Goal: Information Seeking & Learning: Learn about a topic

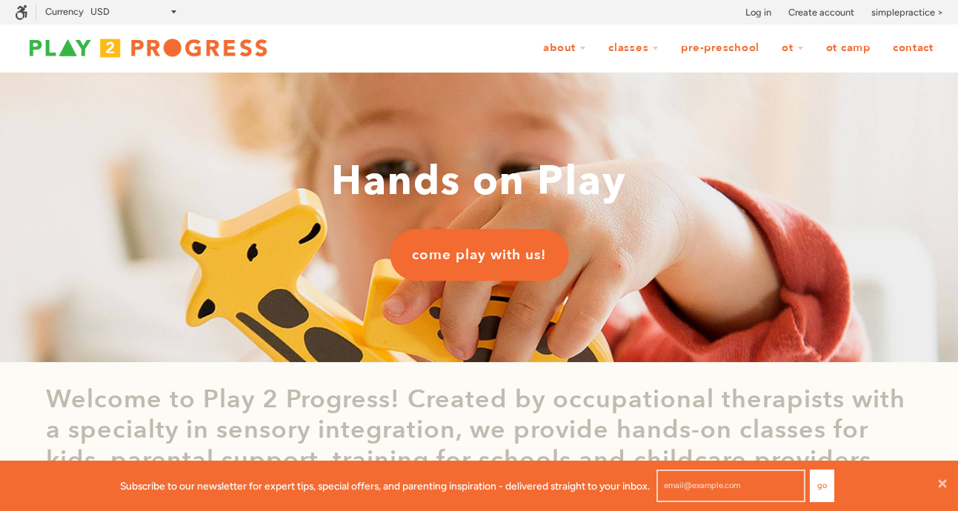
scroll to position [1, 1]
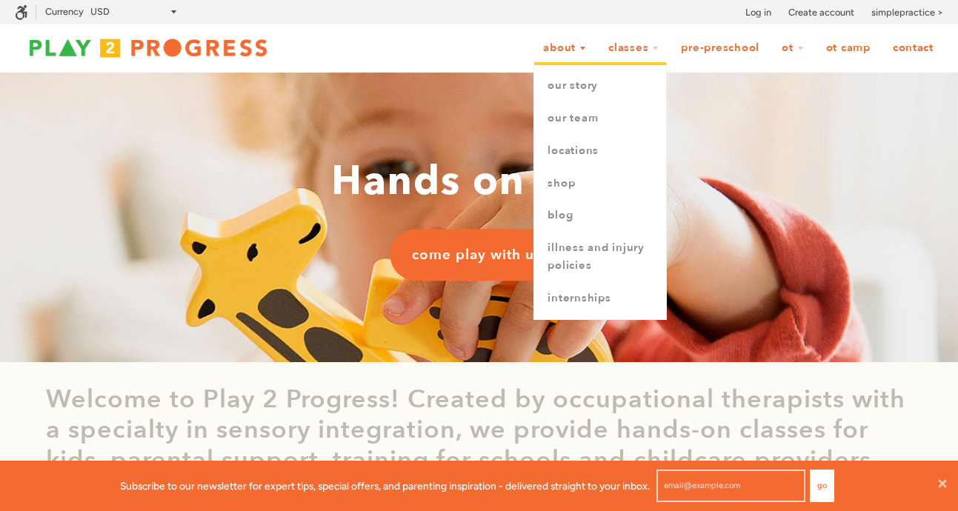
click at [560, 51] on link "About" at bounding box center [565, 48] width 62 height 28
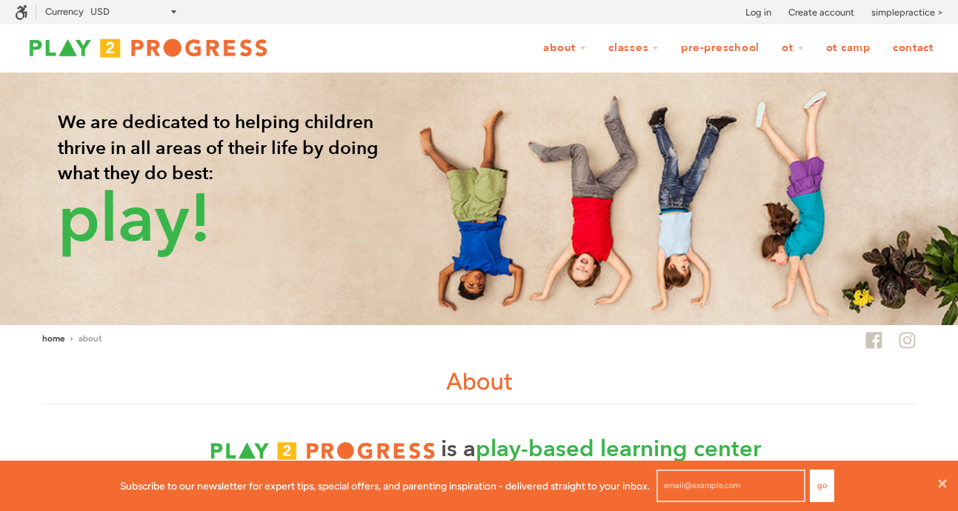
scroll to position [1, 1]
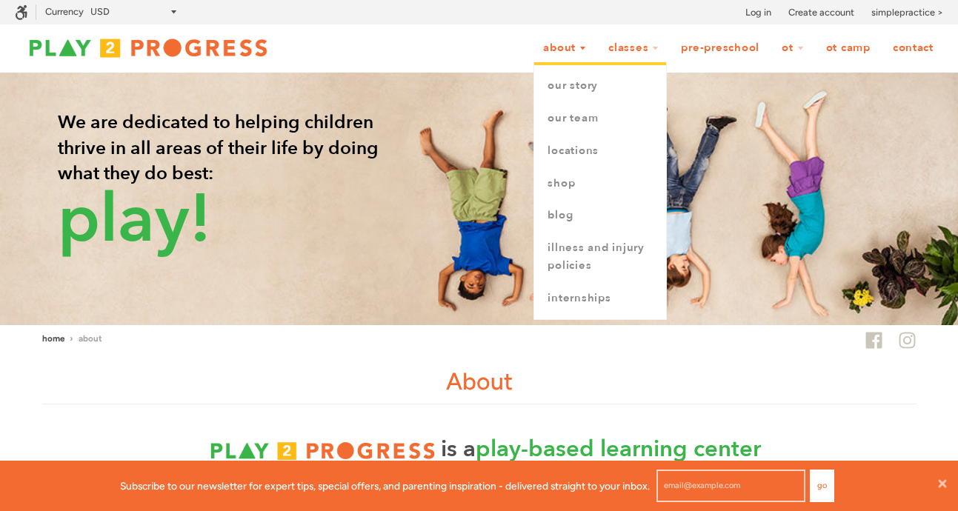
click at [560, 50] on link "About" at bounding box center [565, 48] width 62 height 28
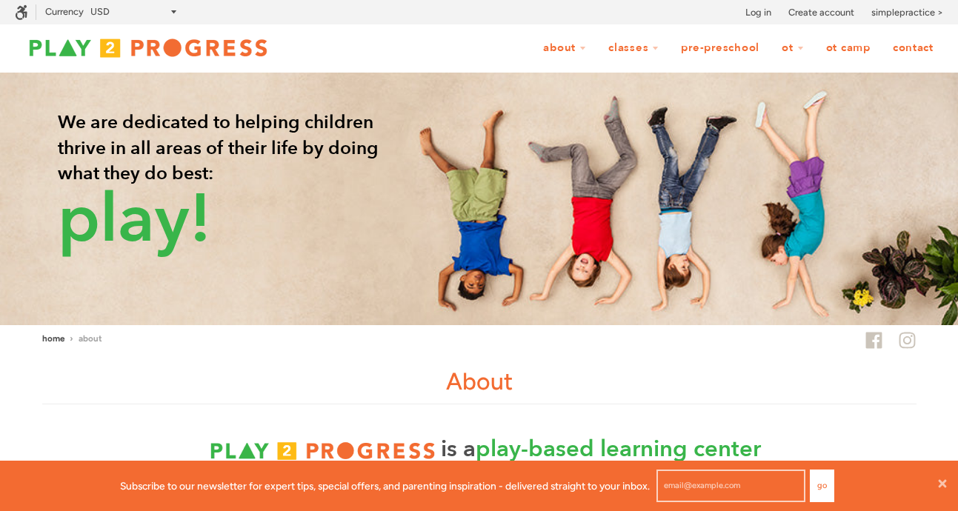
scroll to position [1, 1]
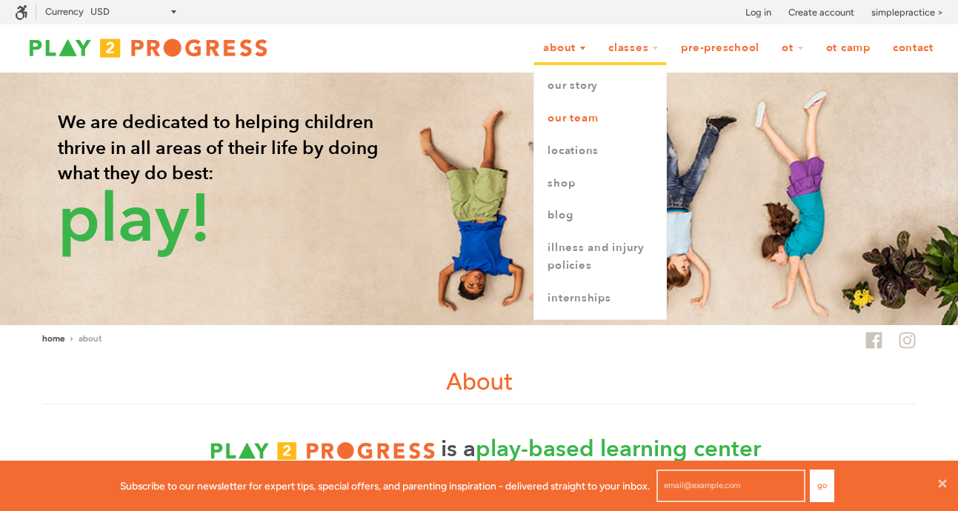
click at [593, 127] on link "Our Team" at bounding box center [600, 118] width 132 height 33
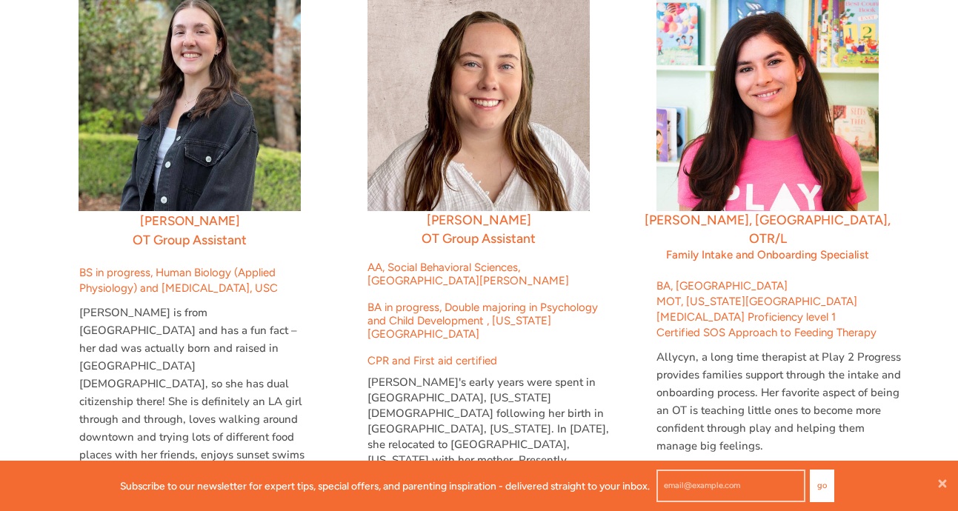
scroll to position [3552, 0]
